Goal: Task Accomplishment & Management: Use online tool/utility

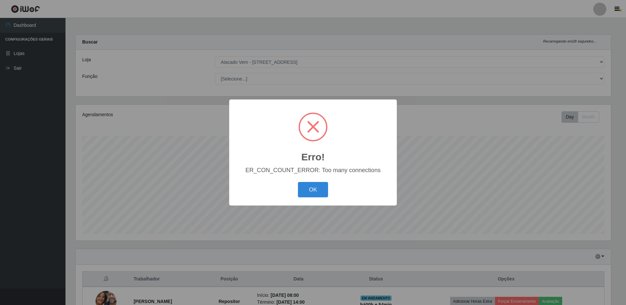
select select "461"
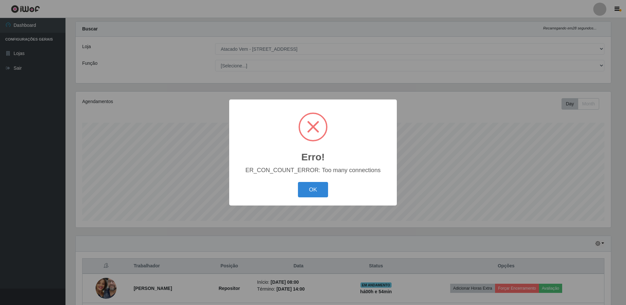
click at [298, 182] on button "OK" at bounding box center [313, 189] width 30 height 15
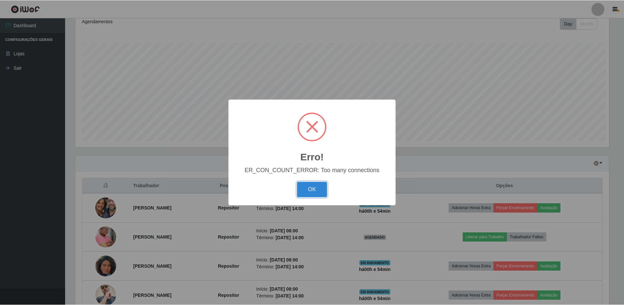
scroll to position [136, 535]
click at [316, 194] on button "OK" at bounding box center [313, 189] width 30 height 15
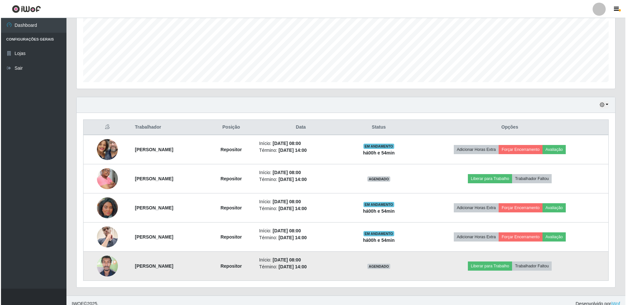
scroll to position [159, 0]
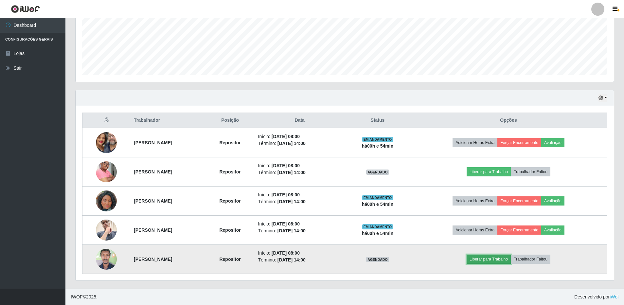
click at [502, 261] on button "Liberar para Trabalho" at bounding box center [489, 259] width 44 height 9
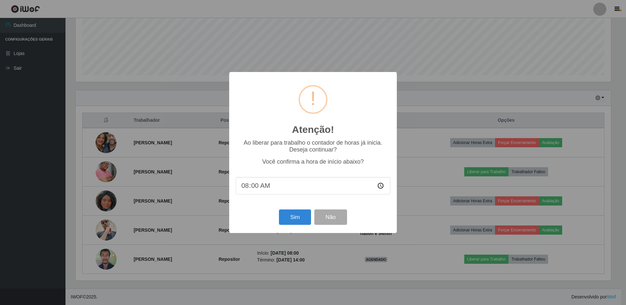
click at [257, 190] on input "08:00" at bounding box center [313, 185] width 155 height 17
type input "08:56"
click at [306, 221] on button "Sim" at bounding box center [295, 217] width 32 height 15
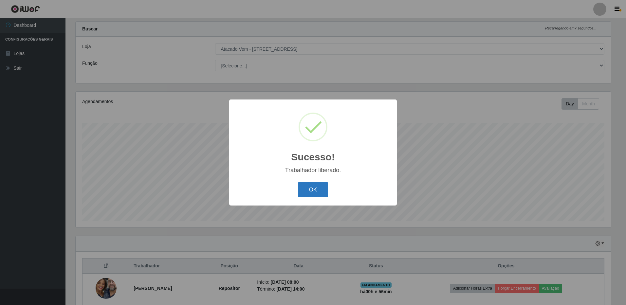
click at [312, 186] on button "OK" at bounding box center [313, 189] width 30 height 15
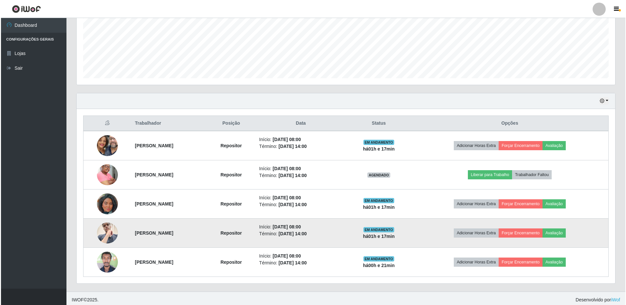
scroll to position [159, 0]
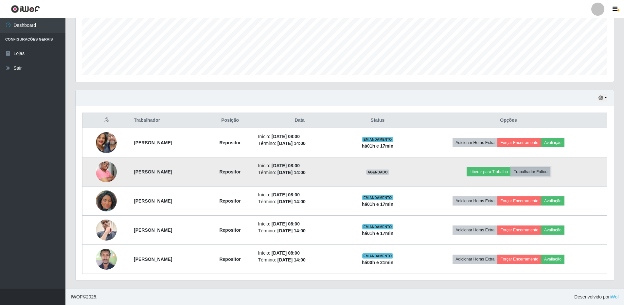
click at [544, 171] on button "Trabalhador Faltou" at bounding box center [531, 171] width 40 height 9
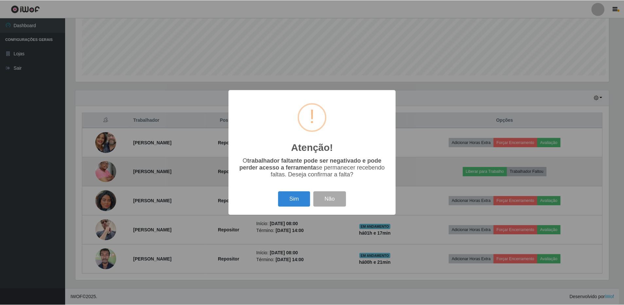
scroll to position [136, 535]
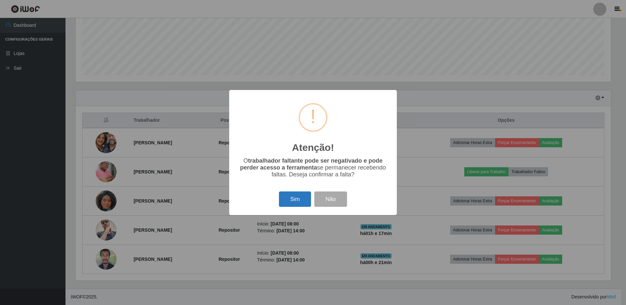
click at [293, 195] on button "Sim" at bounding box center [295, 199] width 32 height 15
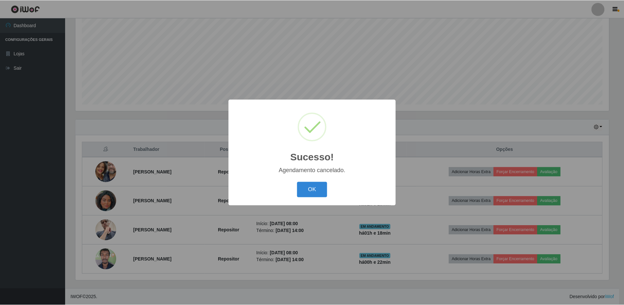
scroll to position [130, 0]
click at [307, 186] on button "OK" at bounding box center [313, 189] width 30 height 15
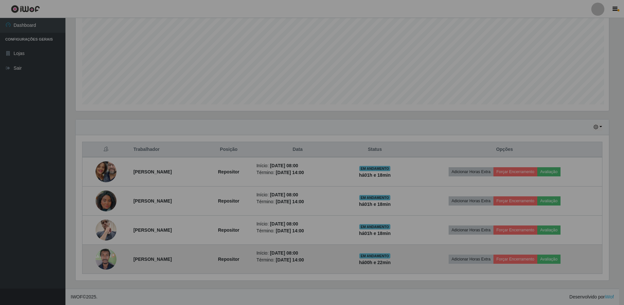
scroll to position [136, 538]
